Goal: Find contact information: Find contact information

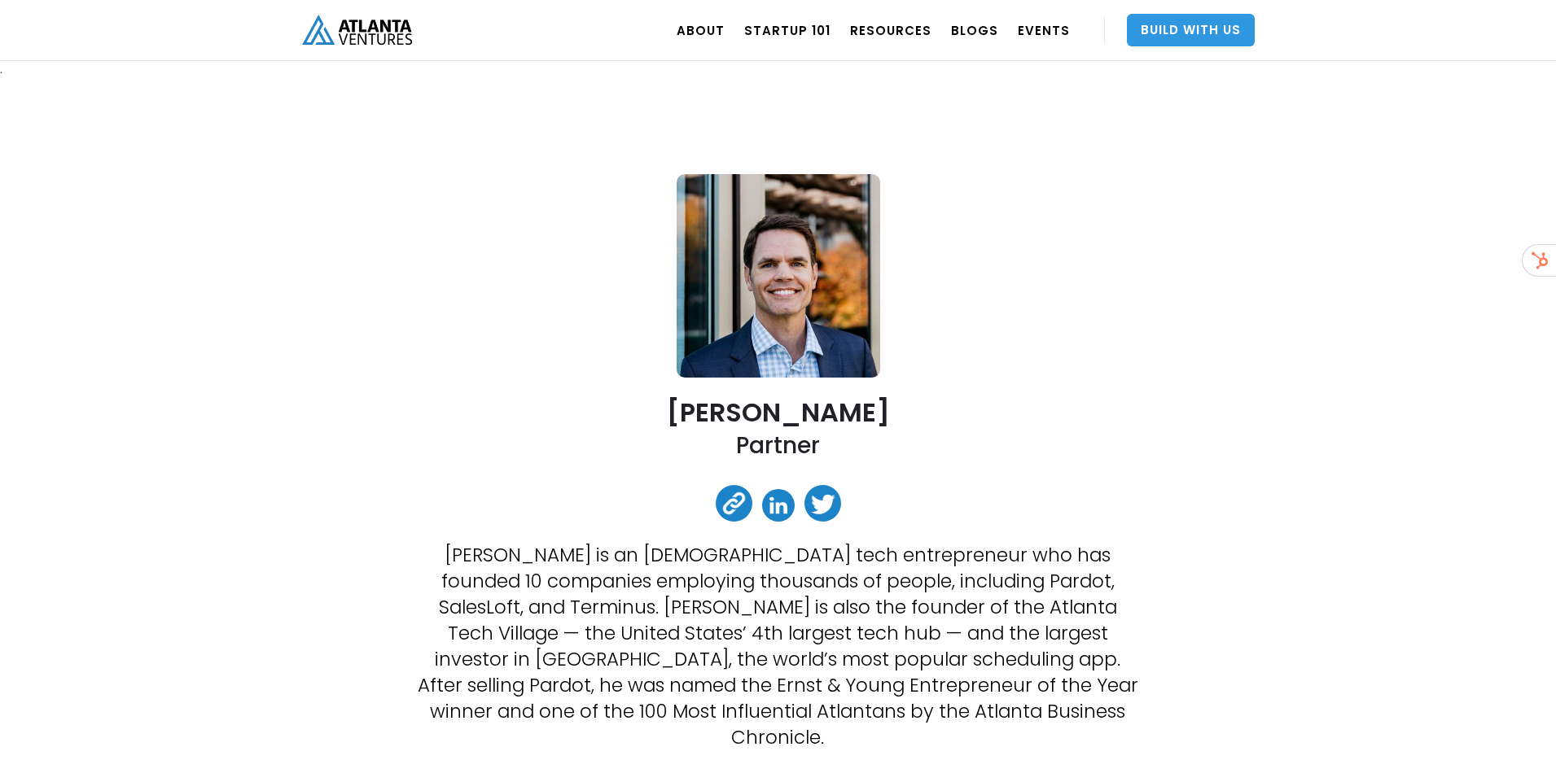
click at [1172, 28] on link "Build With Us" at bounding box center [1191, 30] width 128 height 33
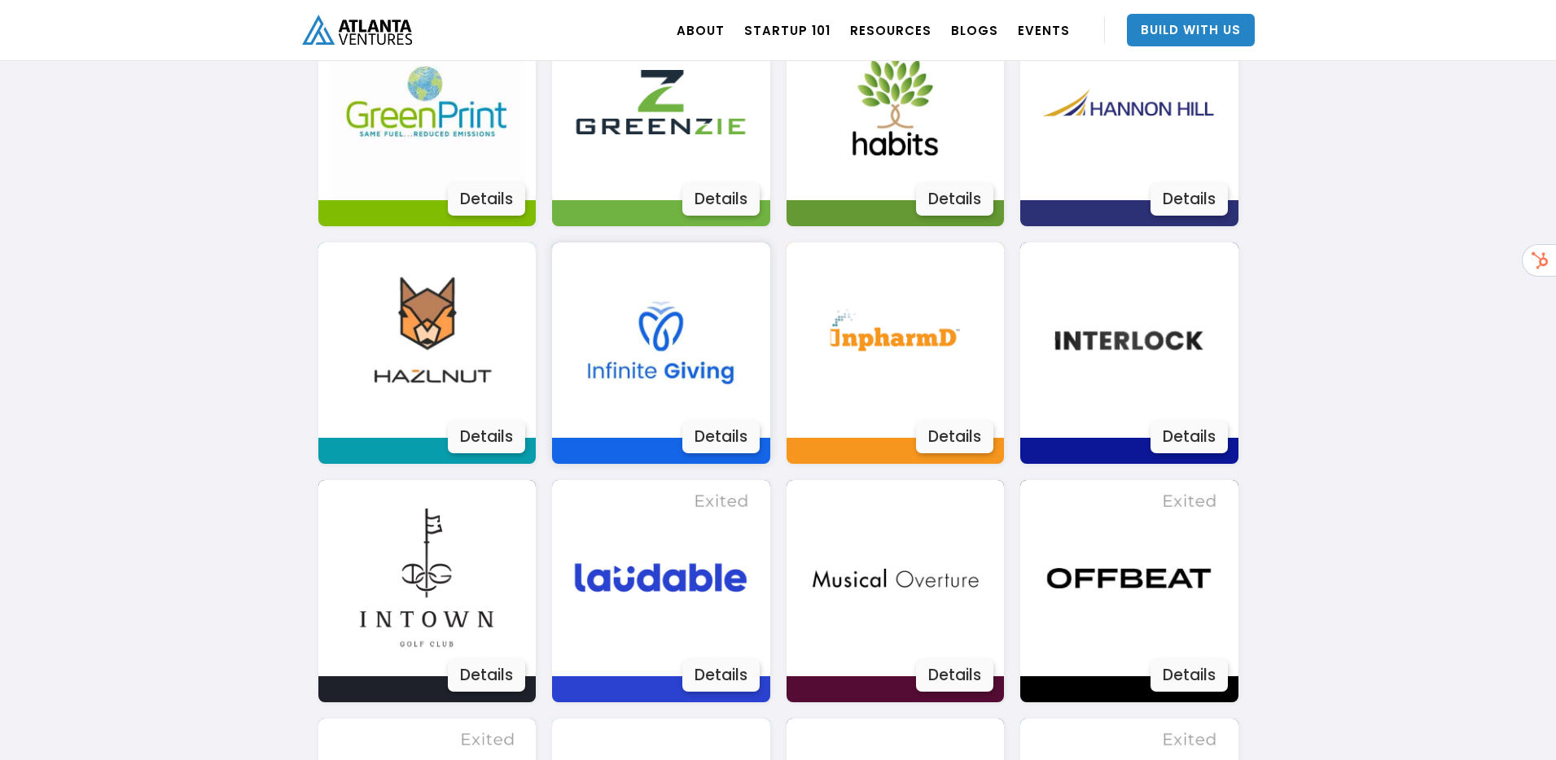
scroll to position [1949, 0]
drag, startPoint x: 659, startPoint y: 371, endPoint x: 732, endPoint y: 388, distance: 75.1
click at [659, 371] on img at bounding box center [661, 341] width 196 height 196
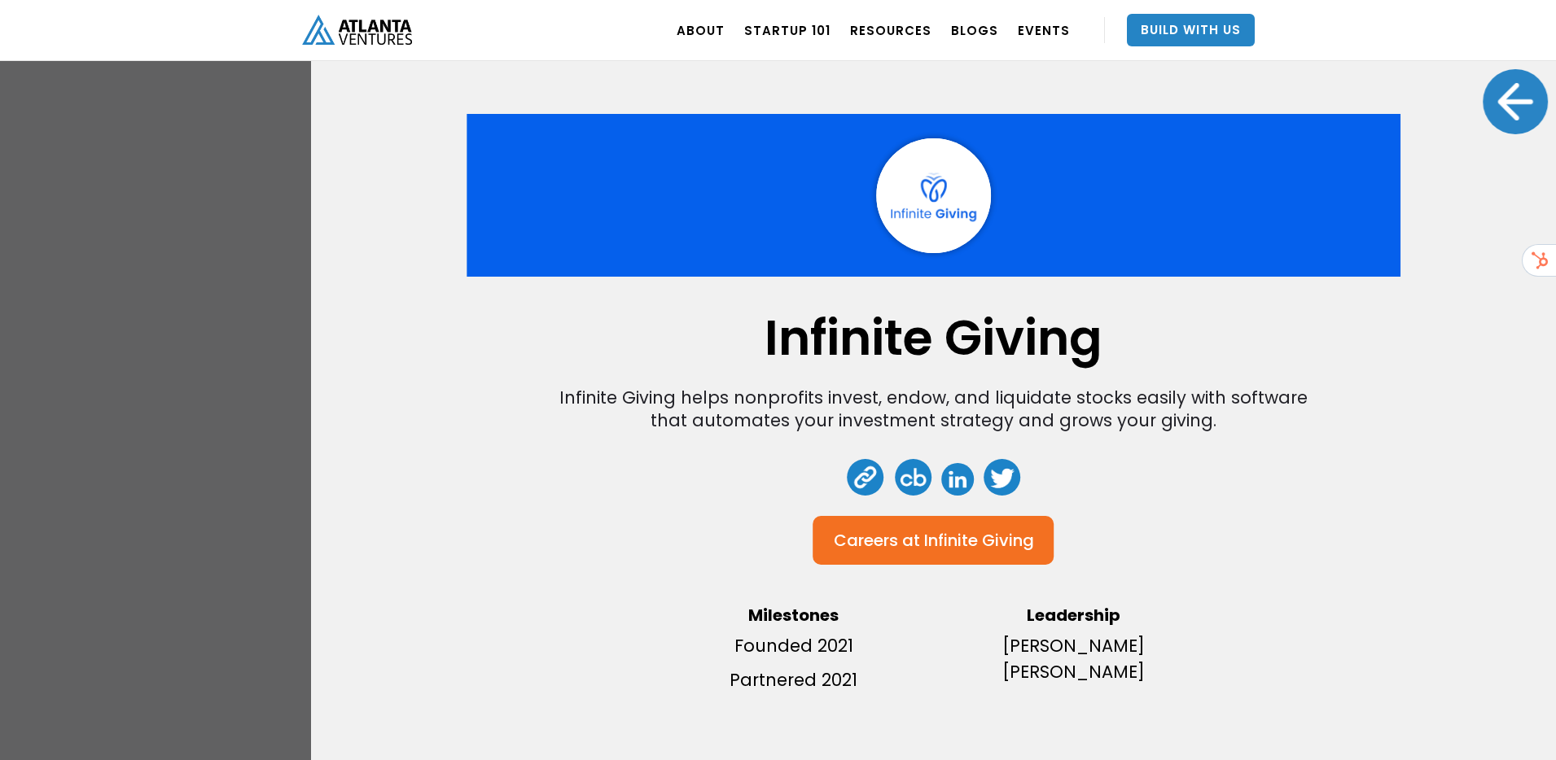
scroll to position [1577, 0]
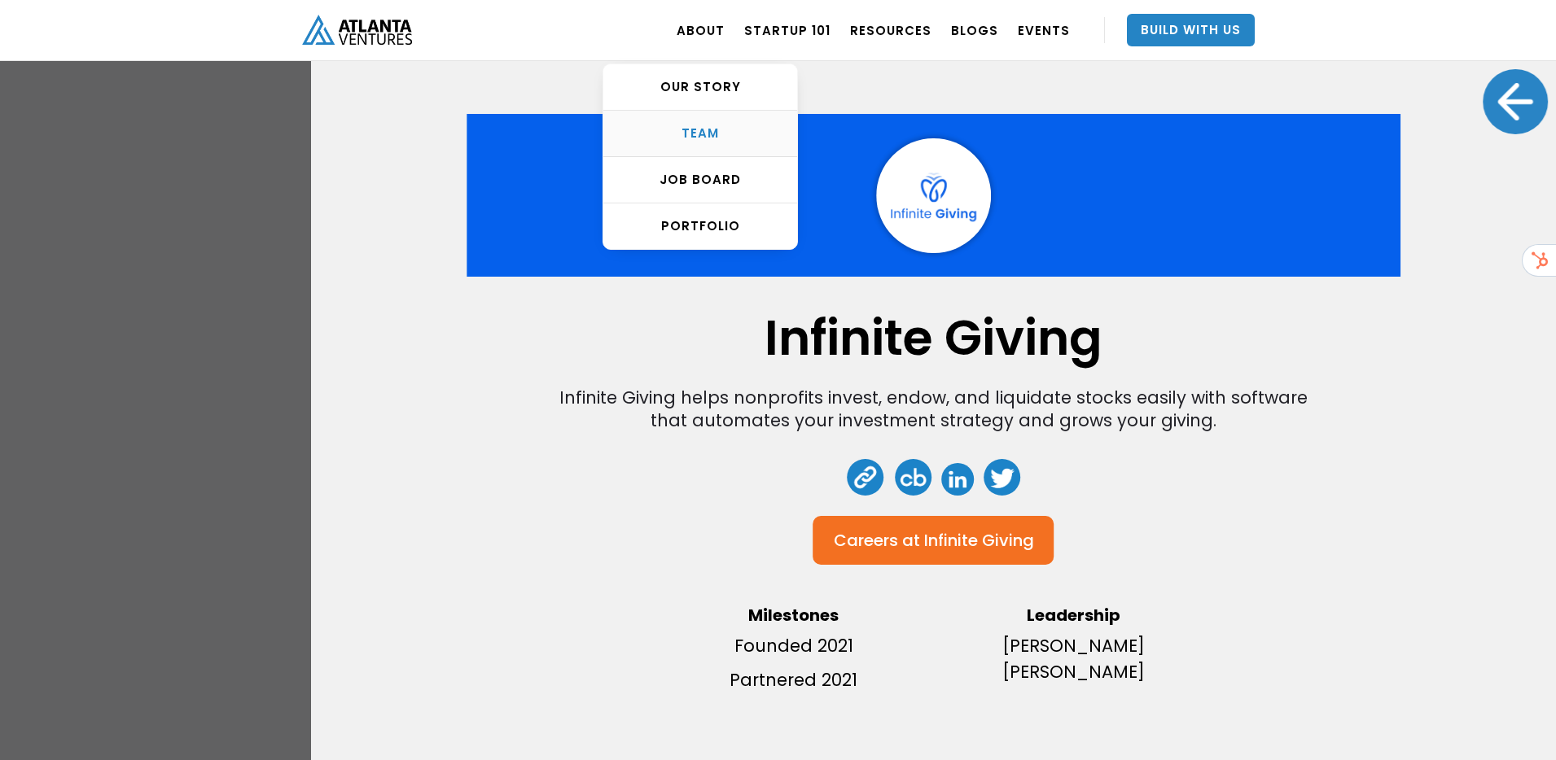
click at [699, 130] on div "TEAM" at bounding box center [700, 133] width 194 height 16
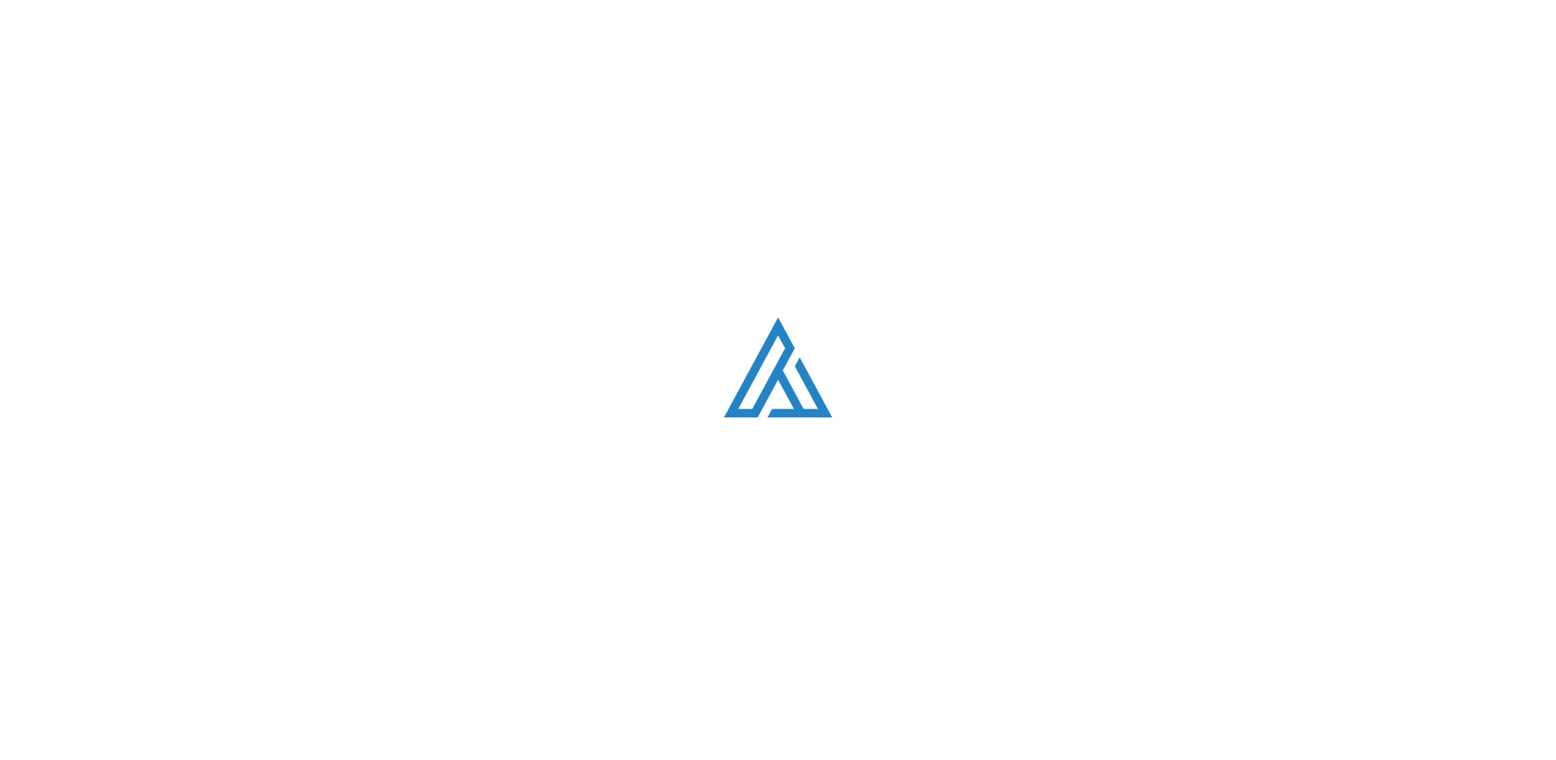
scroll to position [2061, 0]
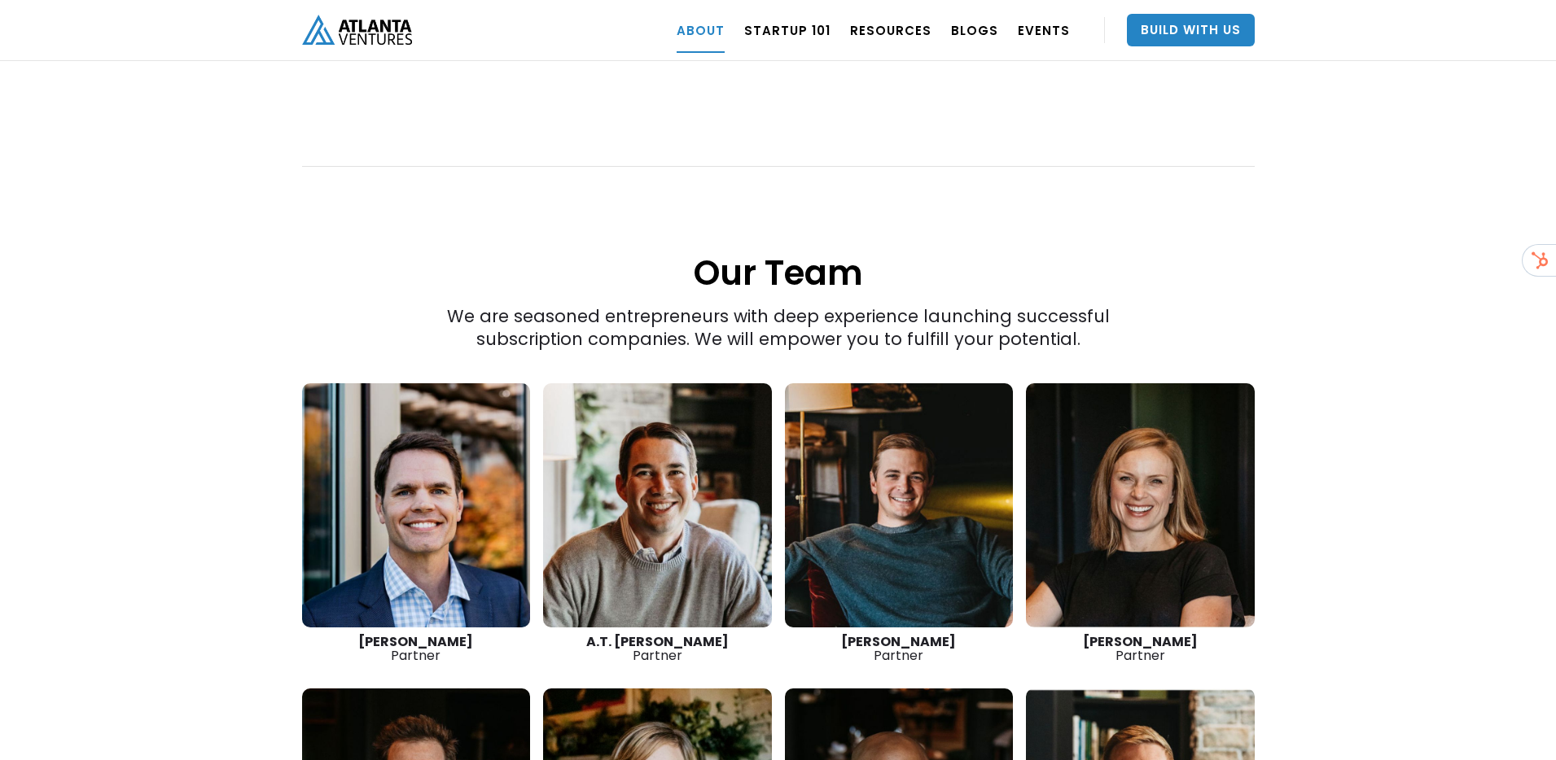
click at [415, 460] on link at bounding box center [416, 505] width 229 height 244
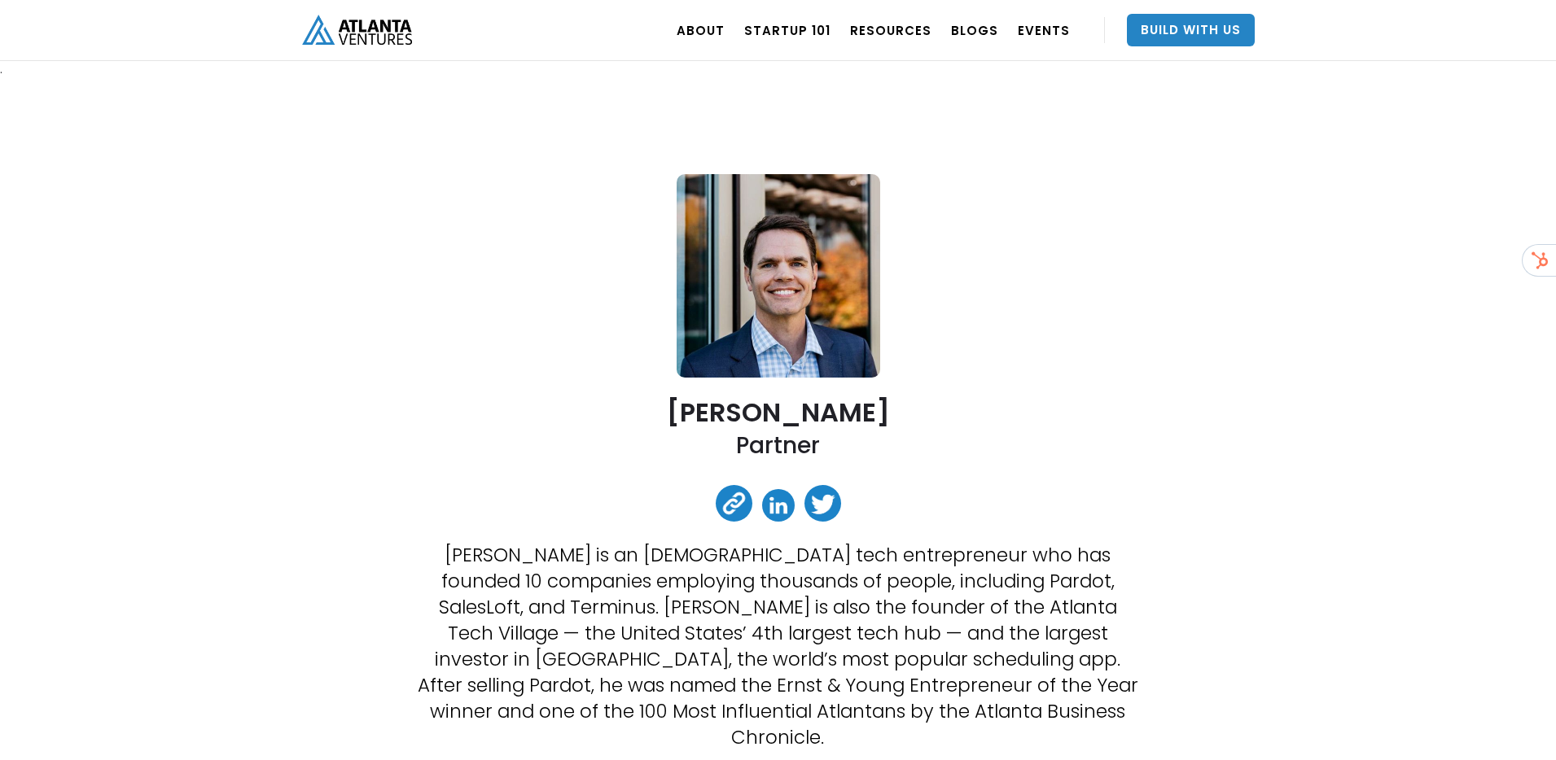
click at [789, 507] on link at bounding box center [778, 505] width 33 height 33
